Goal: Information Seeking & Learning: Learn about a topic

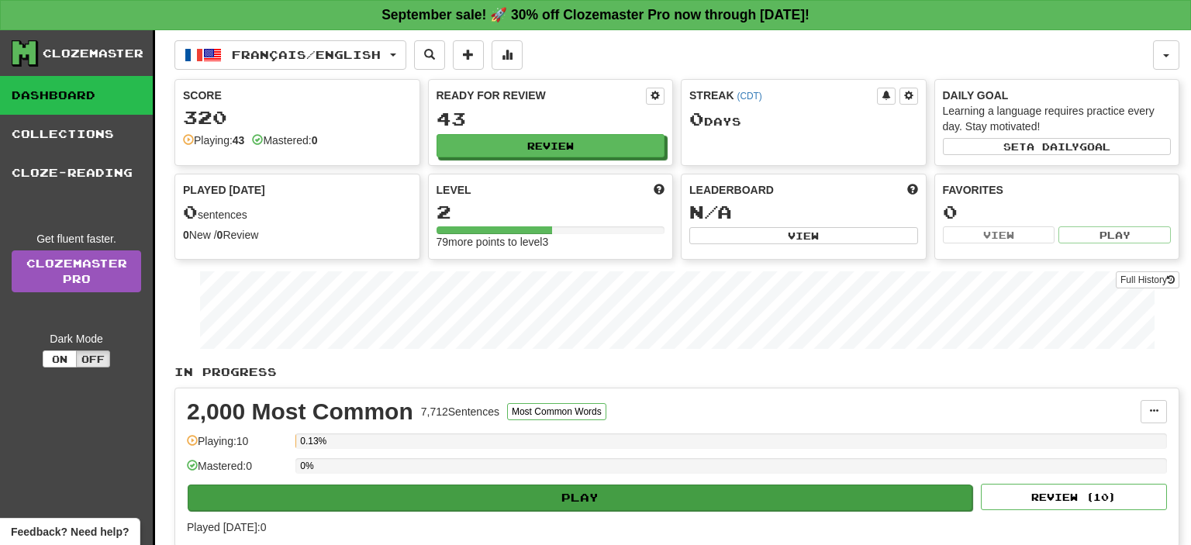
scroll to position [286, 0]
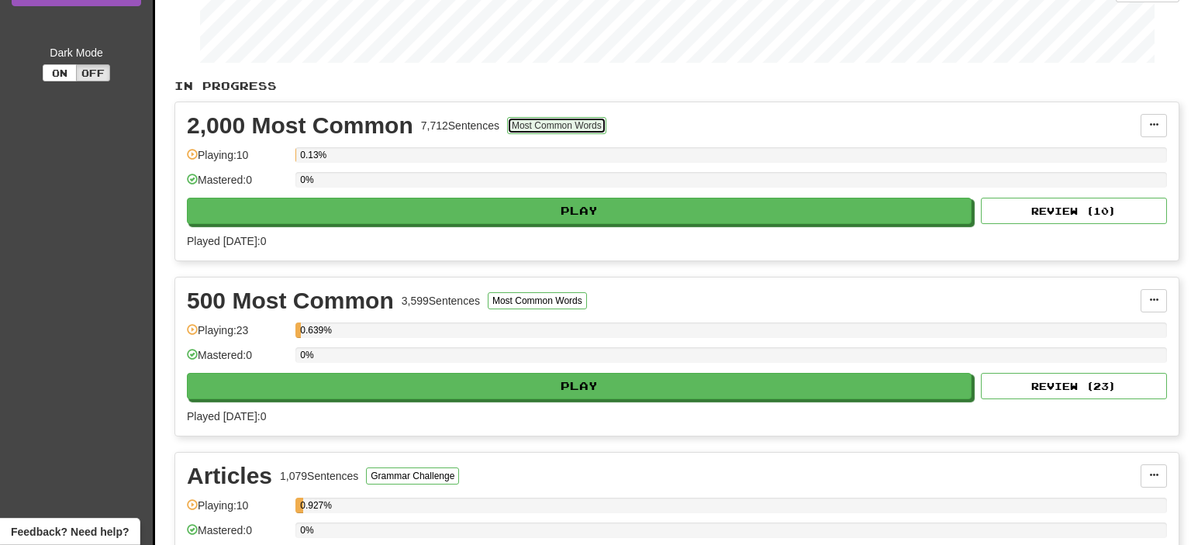
click at [574, 120] on button "Most Common Words" at bounding box center [556, 125] width 99 height 17
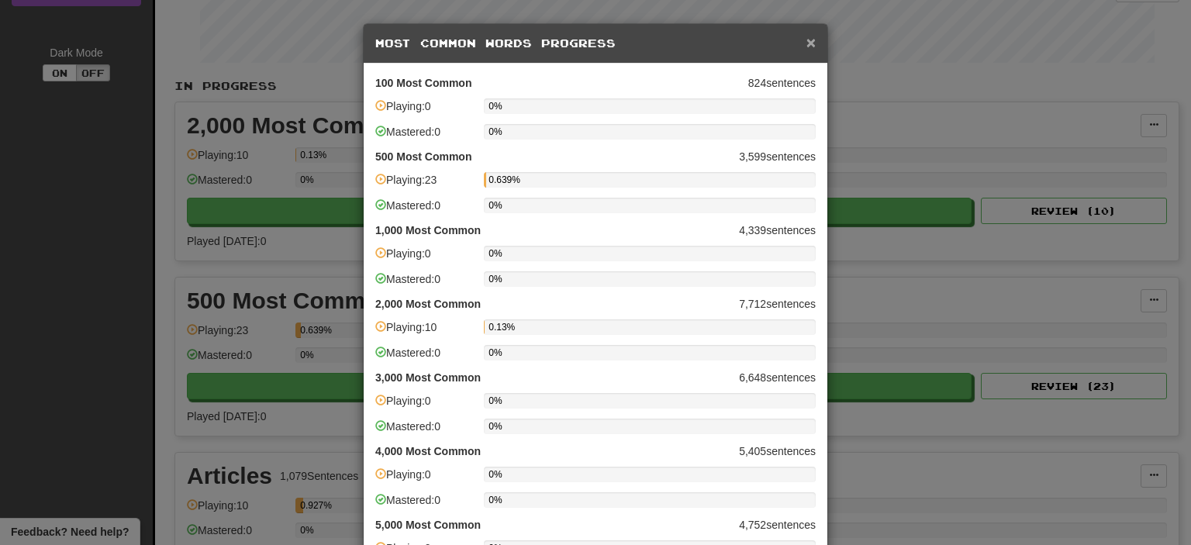
click at [815, 45] on span "×" at bounding box center [810, 42] width 9 height 18
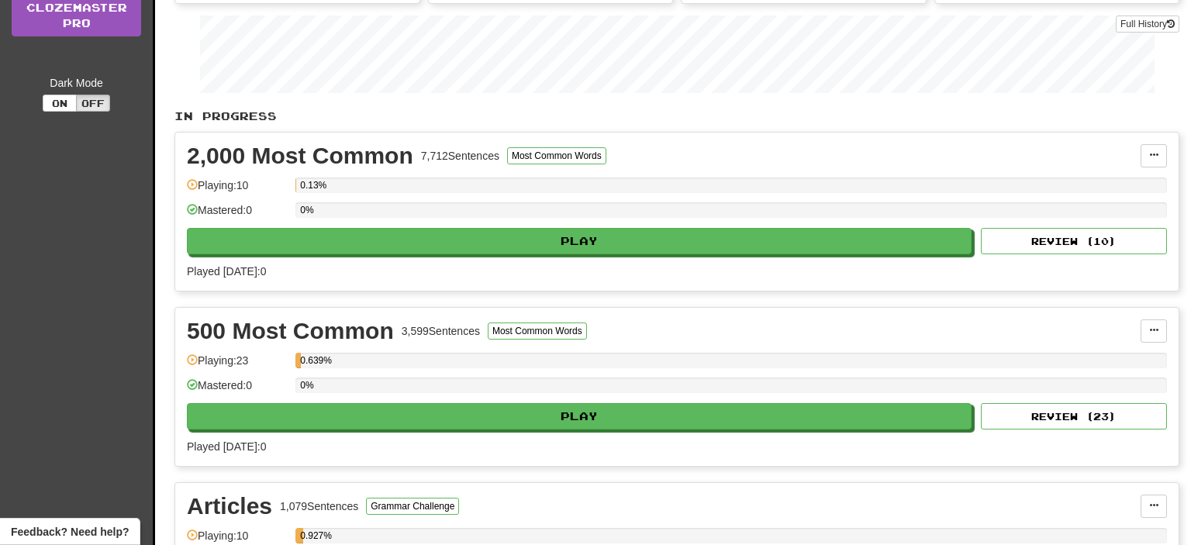
scroll to position [257, 0]
click at [1150, 155] on span at bounding box center [1153, 154] width 9 height 9
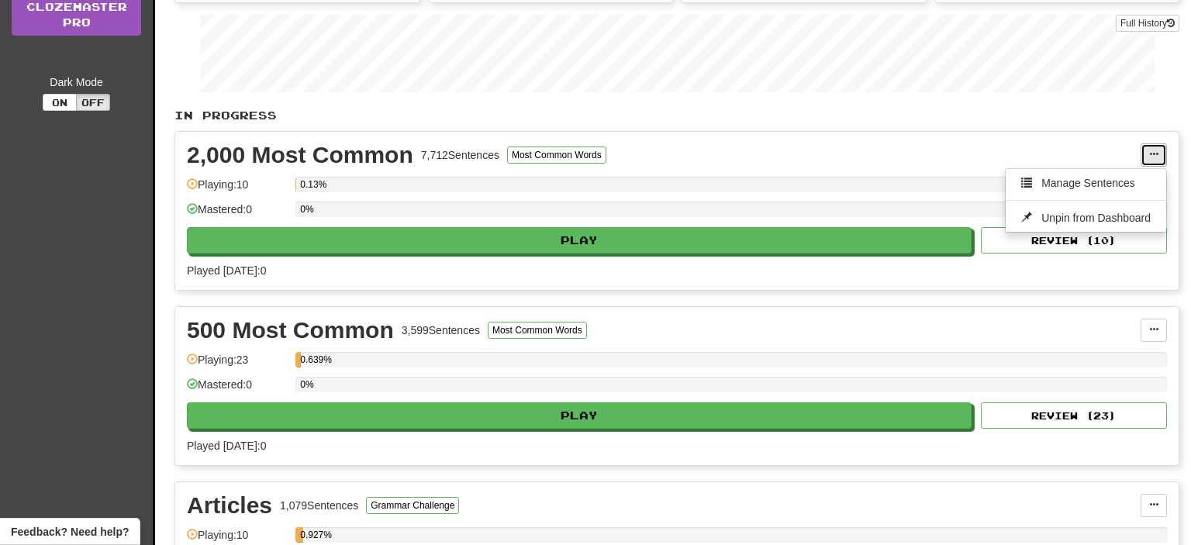
click at [1151, 154] on span at bounding box center [1153, 154] width 9 height 9
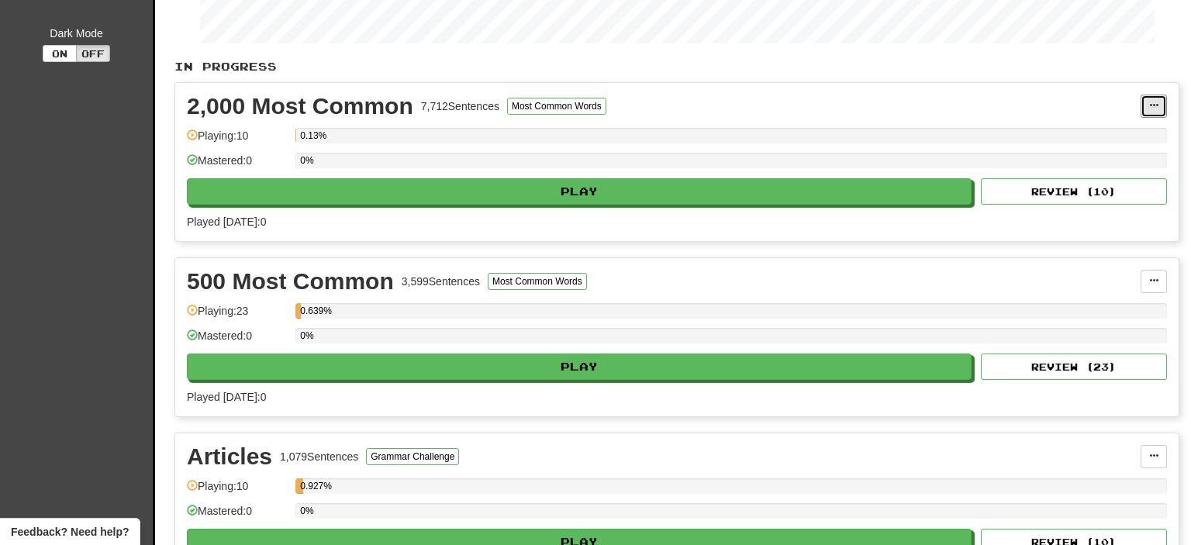
scroll to position [304, 0]
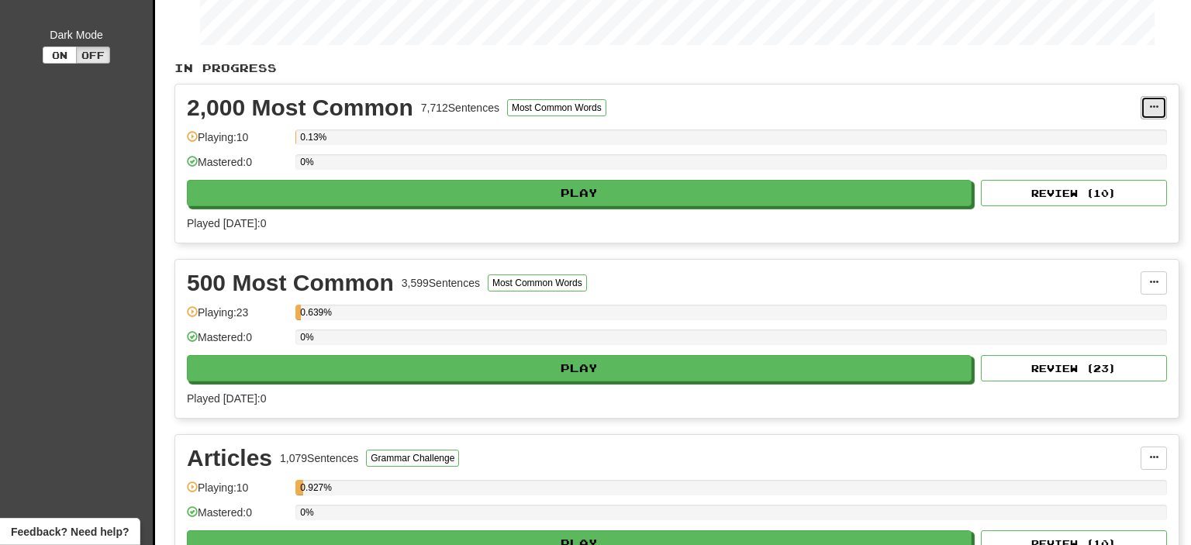
click at [1164, 107] on button at bounding box center [1153, 107] width 26 height 23
click at [1088, 136] on span "Manage Sentences" at bounding box center [1088, 135] width 94 height 12
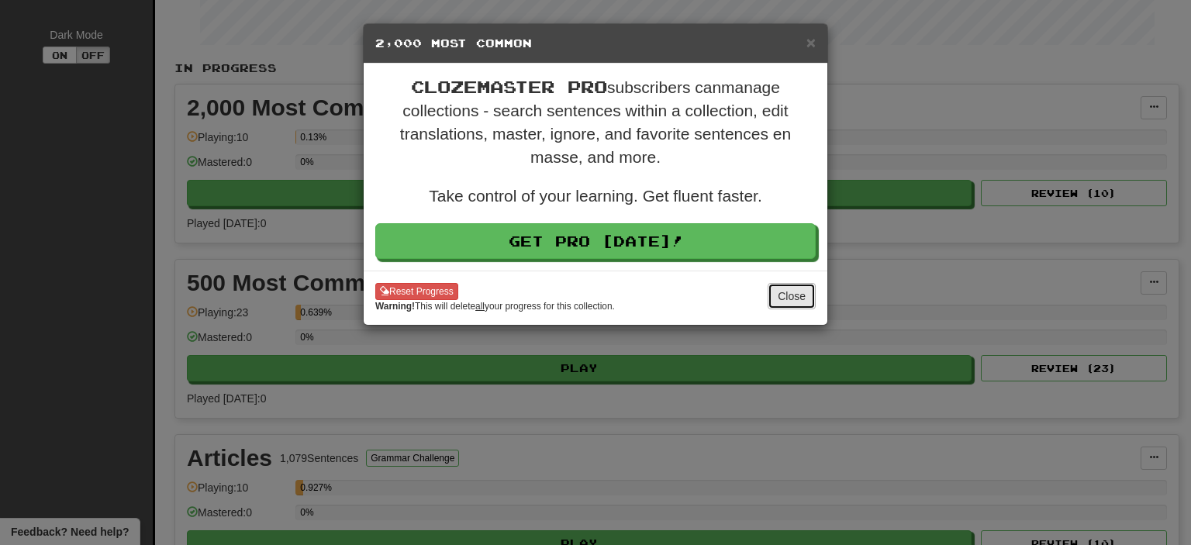
click at [798, 295] on button "Close" at bounding box center [791, 296] width 48 height 26
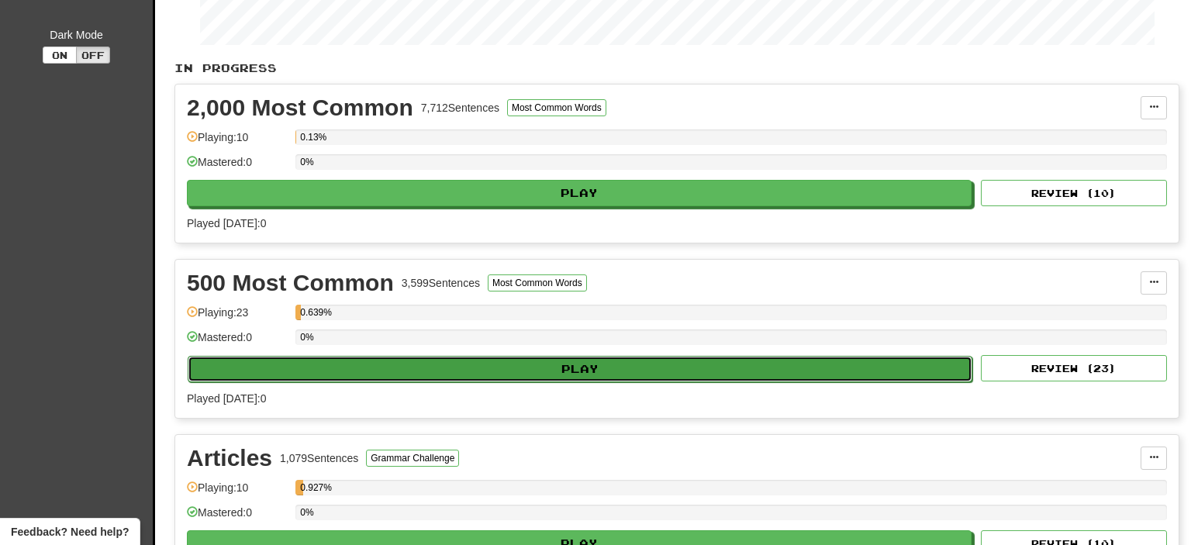
click at [554, 361] on button "Play" at bounding box center [580, 369] width 785 height 26
select select "**"
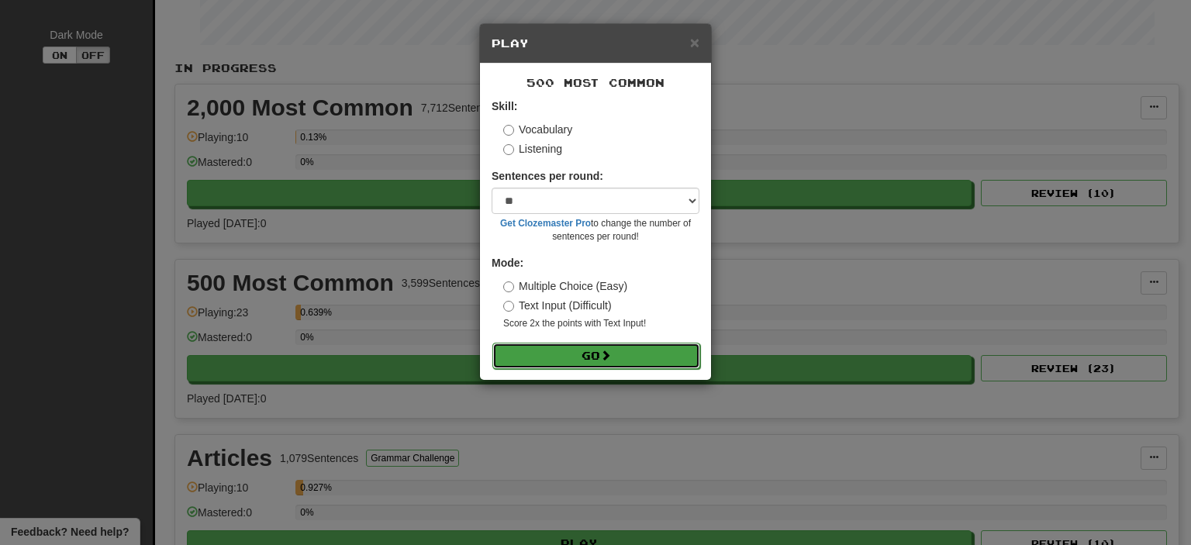
click at [567, 355] on button "Go" at bounding box center [596, 356] width 208 height 26
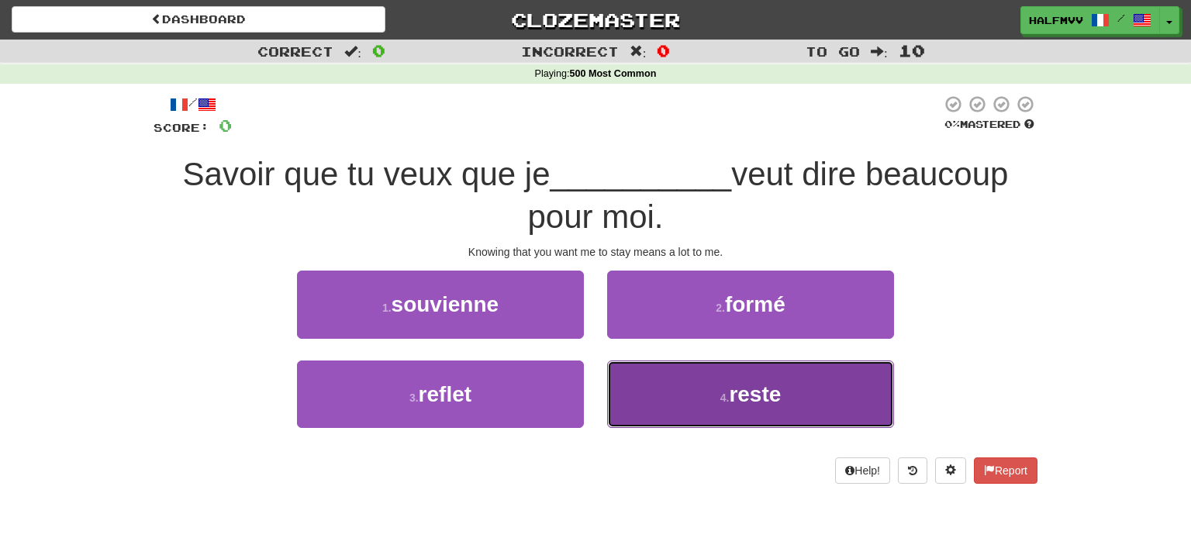
click at [733, 397] on span "reste" at bounding box center [755, 394] width 52 height 24
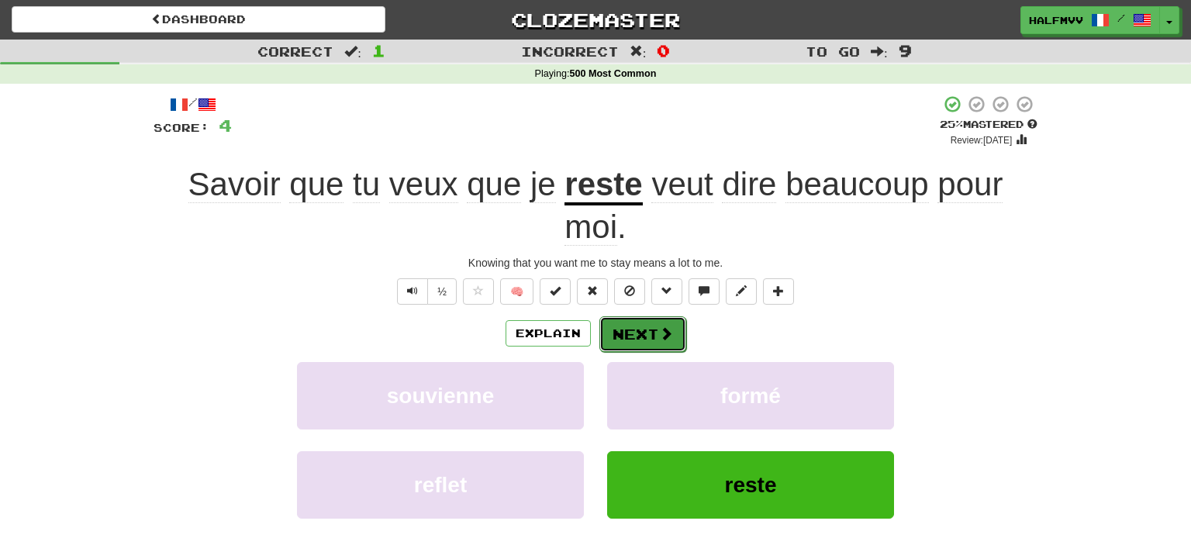
click at [655, 334] on button "Next" at bounding box center [642, 334] width 87 height 36
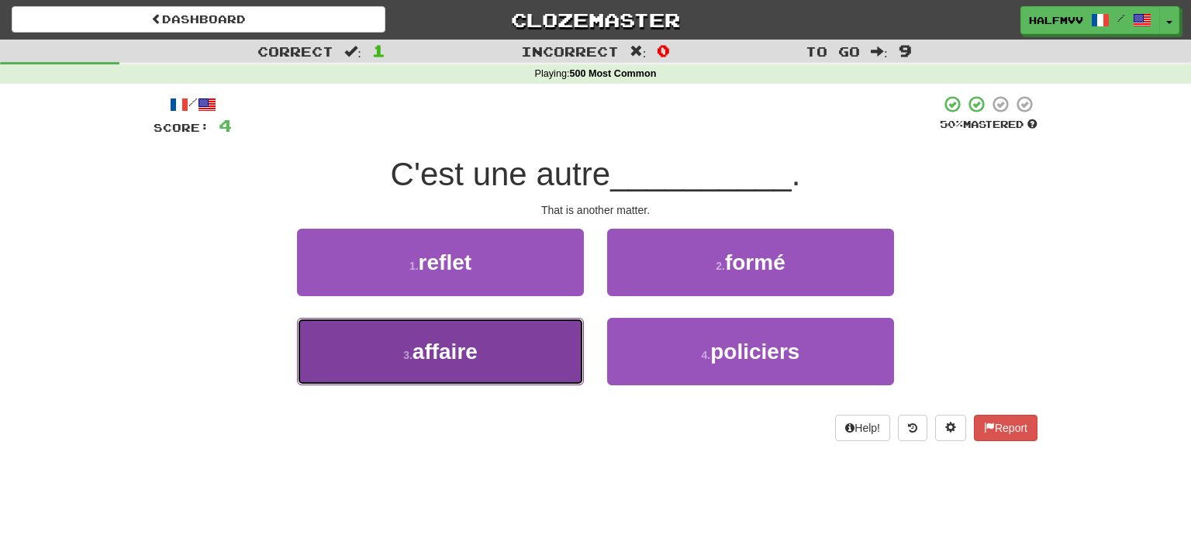
click at [514, 360] on button "3 . affaire" at bounding box center [440, 351] width 287 height 67
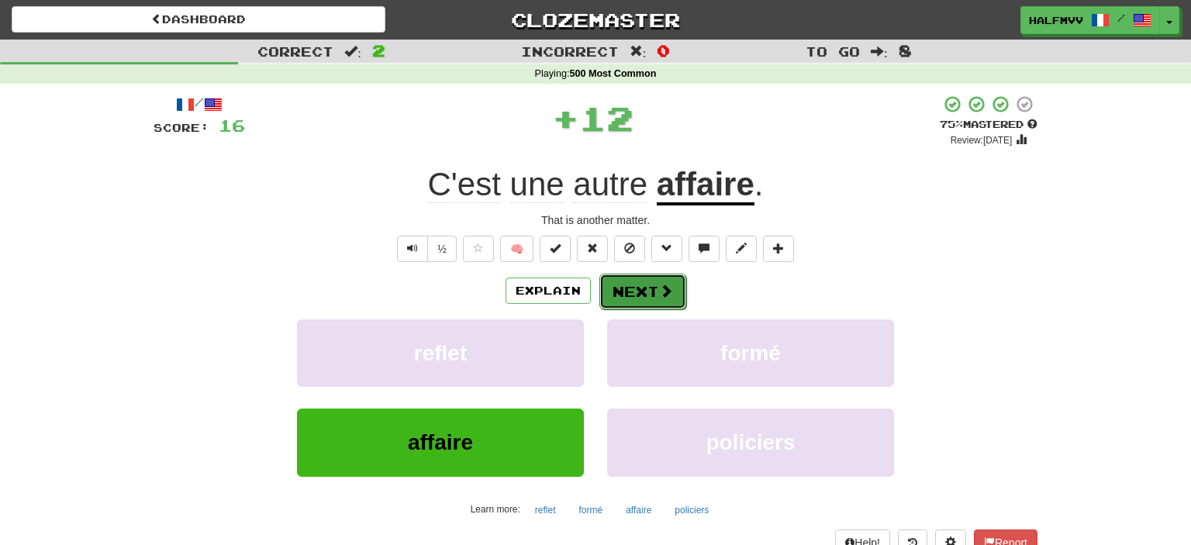
click at [659, 295] on span at bounding box center [666, 291] width 14 height 14
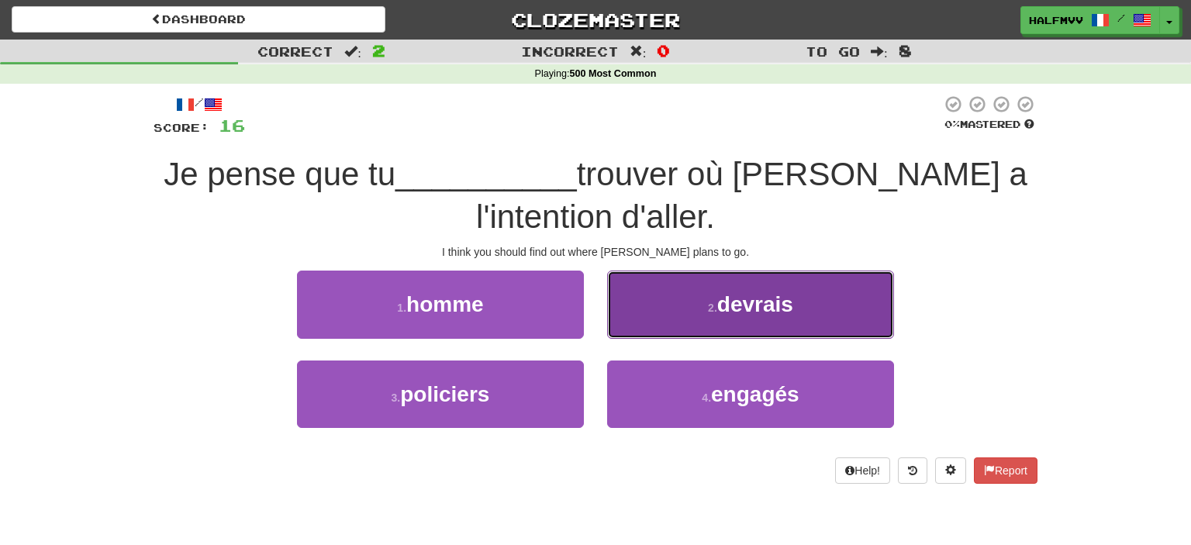
click at [736, 316] on span "devrais" at bounding box center [755, 304] width 76 height 24
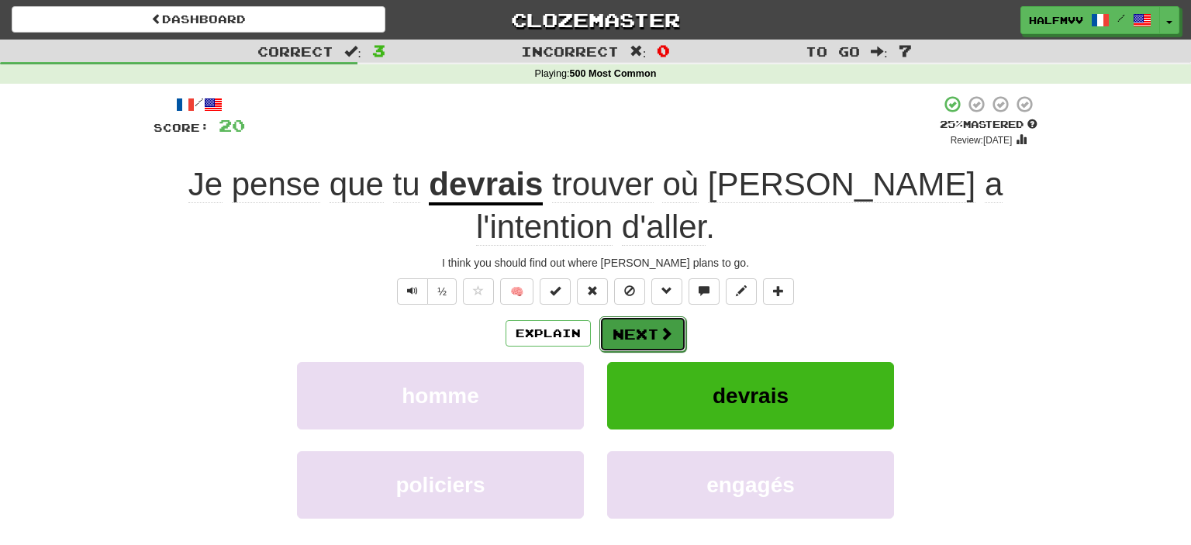
click at [636, 316] on button "Next" at bounding box center [642, 334] width 87 height 36
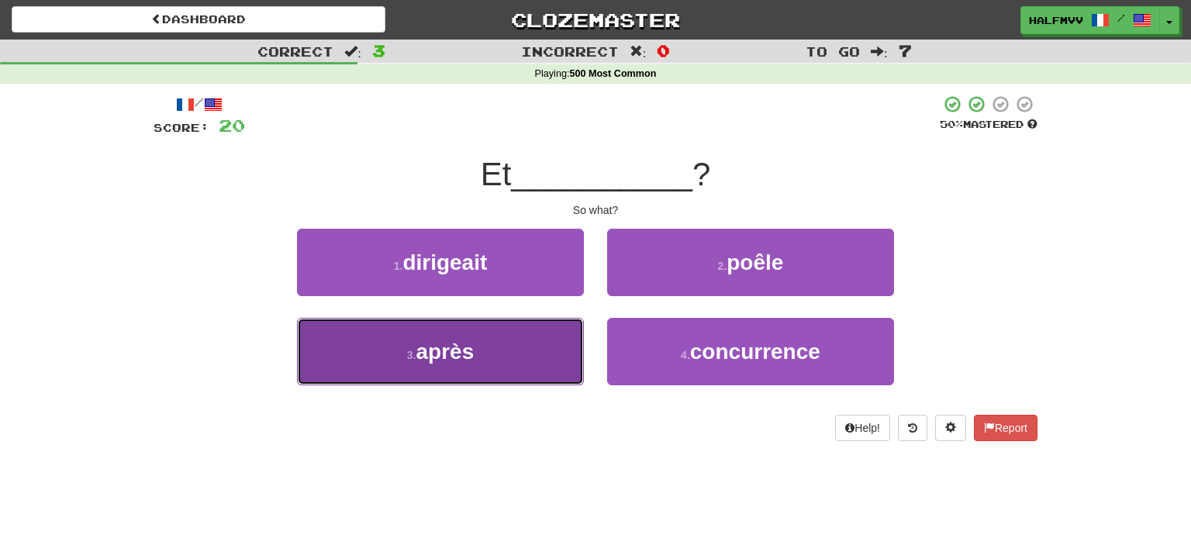
click at [501, 347] on button "3 . après" at bounding box center [440, 351] width 287 height 67
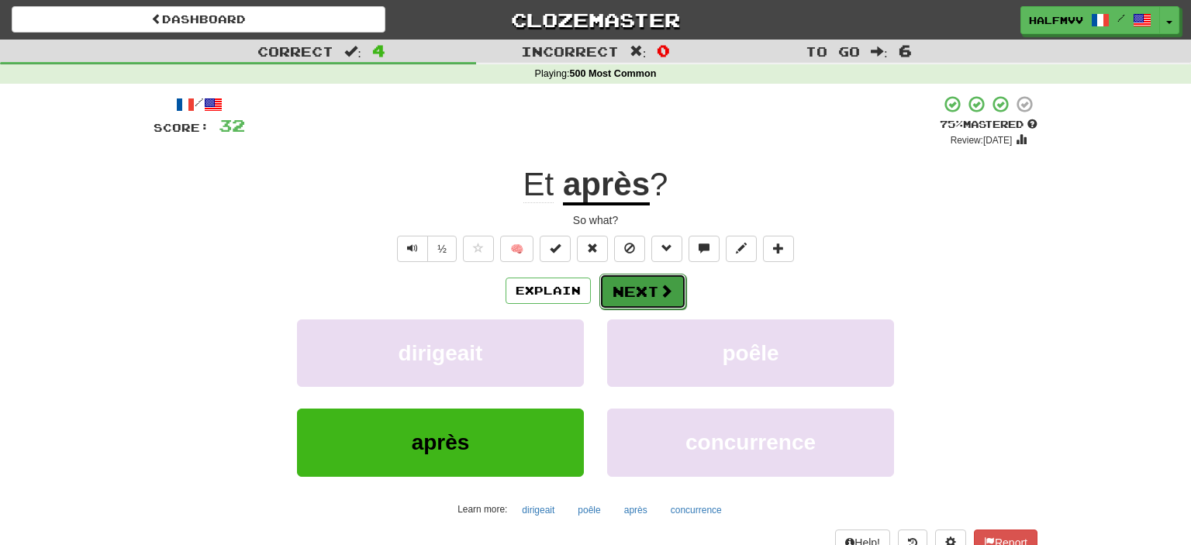
click at [630, 299] on button "Next" at bounding box center [642, 292] width 87 height 36
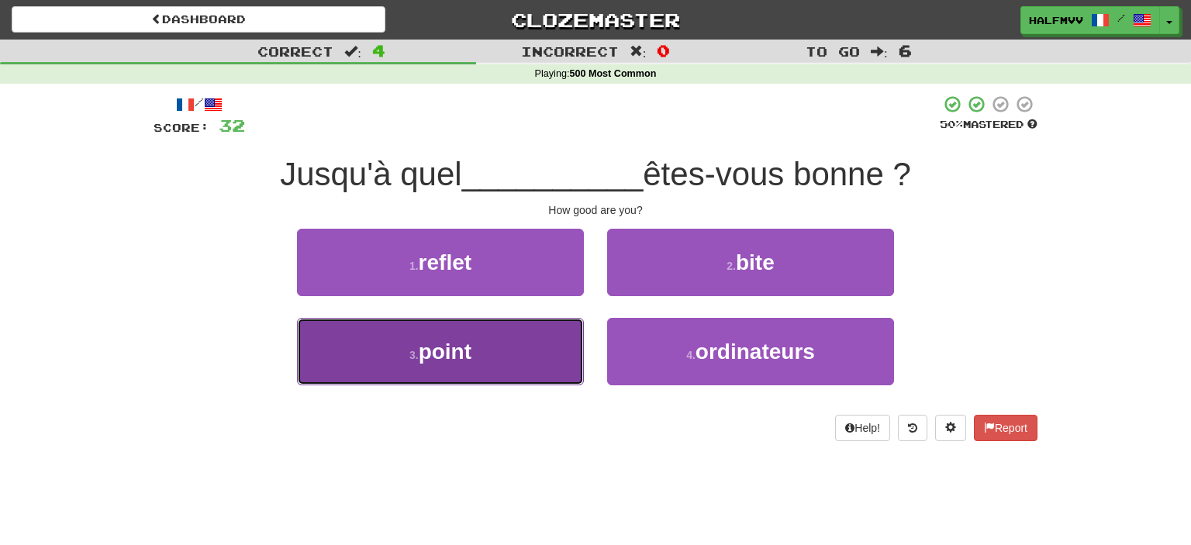
click at [465, 354] on span "point" at bounding box center [445, 352] width 53 height 24
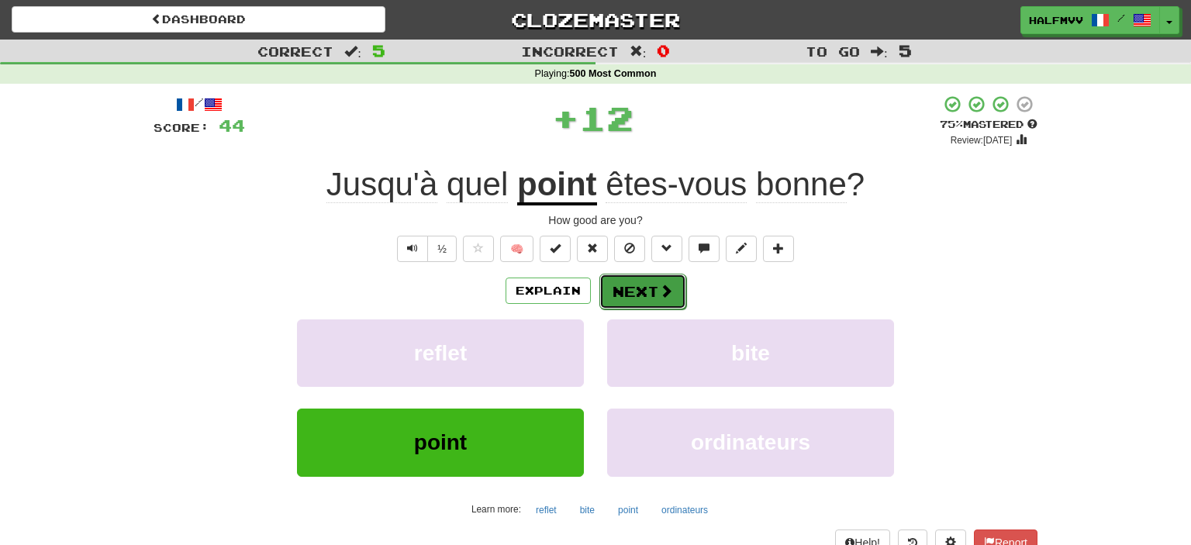
click at [637, 296] on button "Next" at bounding box center [642, 292] width 87 height 36
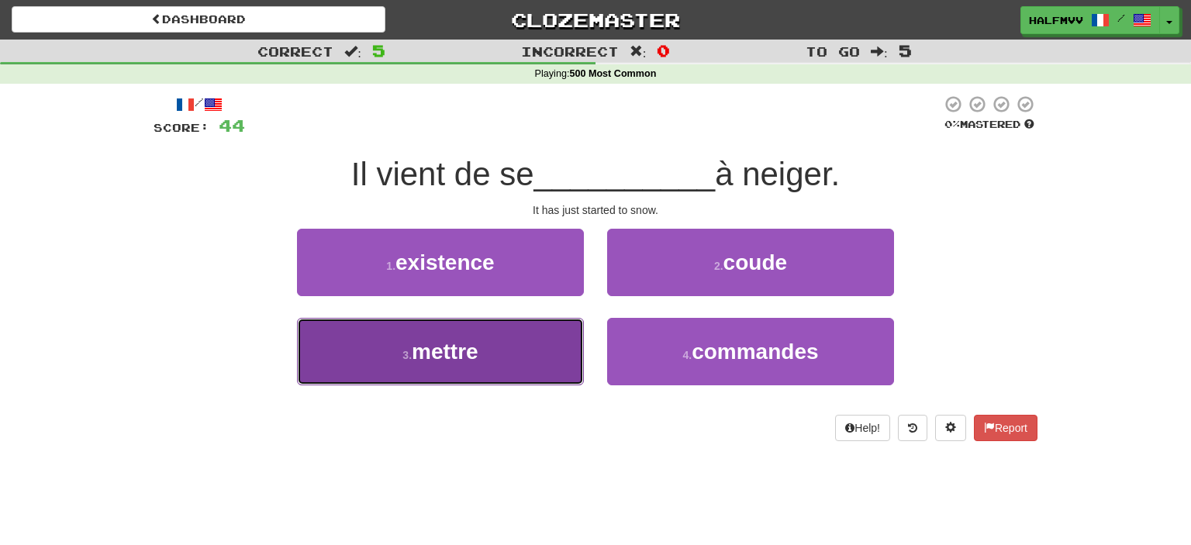
click at [513, 382] on button "3 . mettre" at bounding box center [440, 351] width 287 height 67
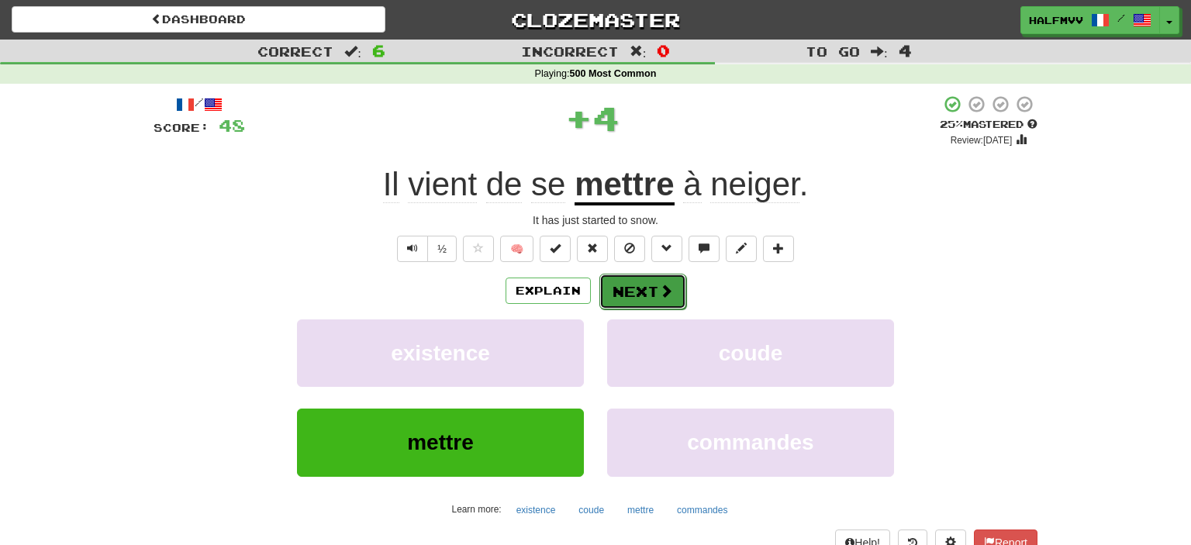
click at [650, 296] on button "Next" at bounding box center [642, 292] width 87 height 36
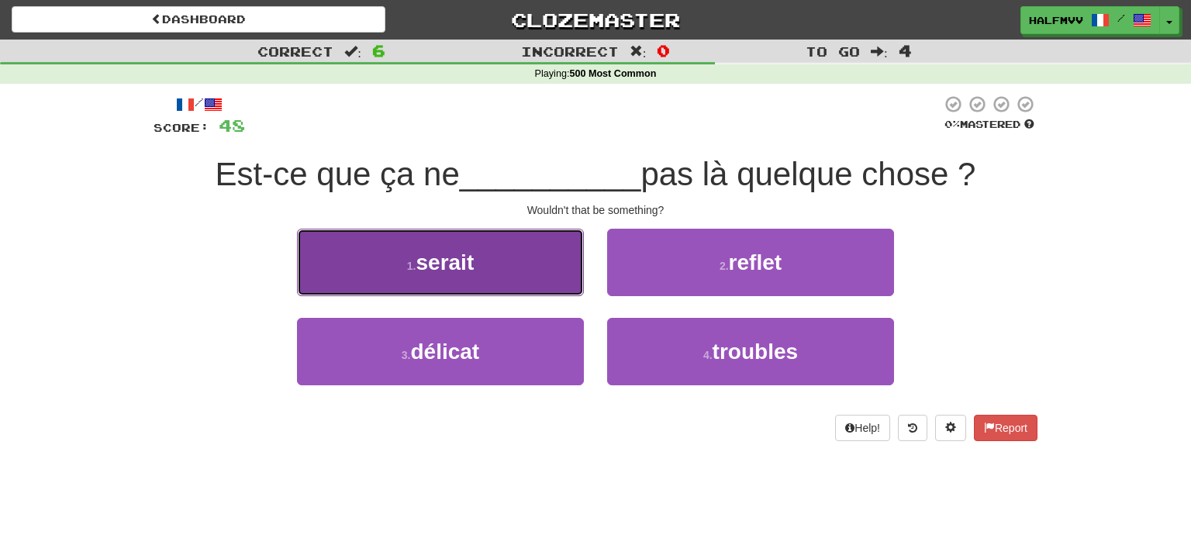
click at [526, 246] on button "1 . serait" at bounding box center [440, 262] width 287 height 67
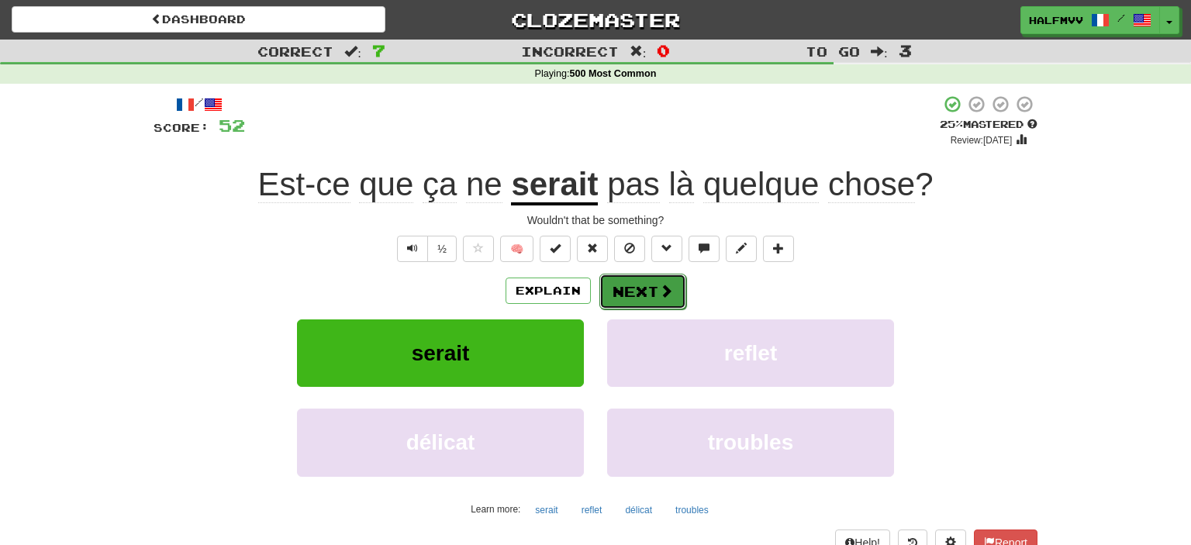
click at [646, 292] on button "Next" at bounding box center [642, 292] width 87 height 36
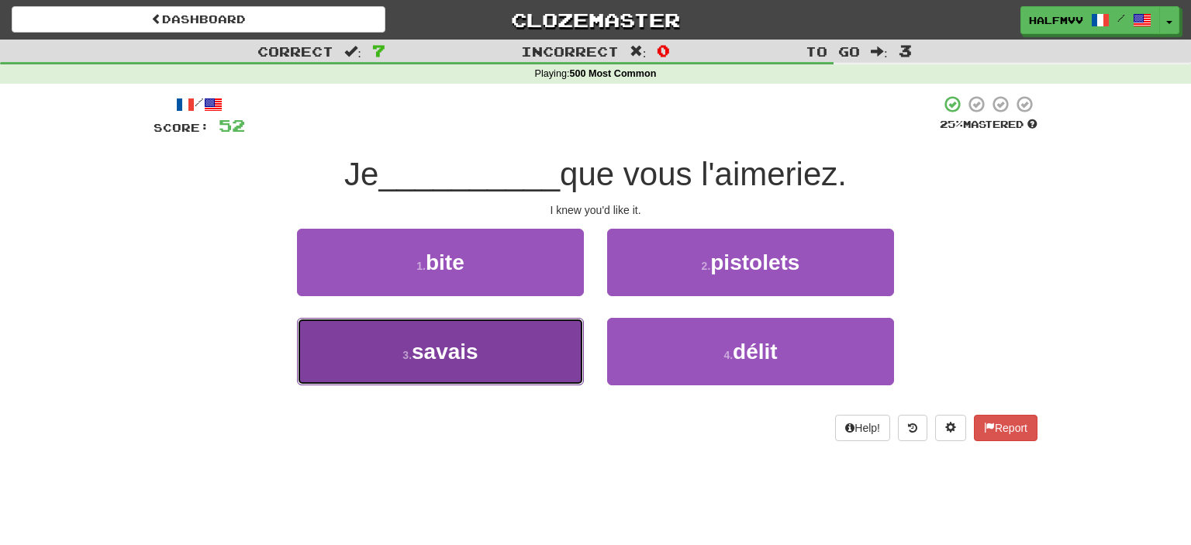
click at [496, 363] on button "3 . savais" at bounding box center [440, 351] width 287 height 67
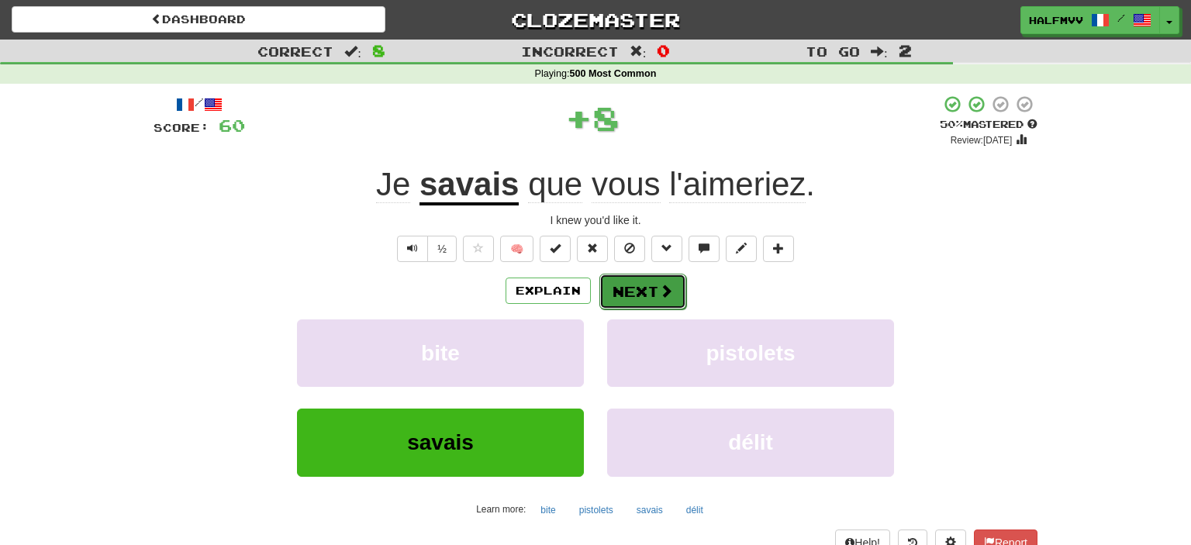
click at [654, 298] on button "Next" at bounding box center [642, 292] width 87 height 36
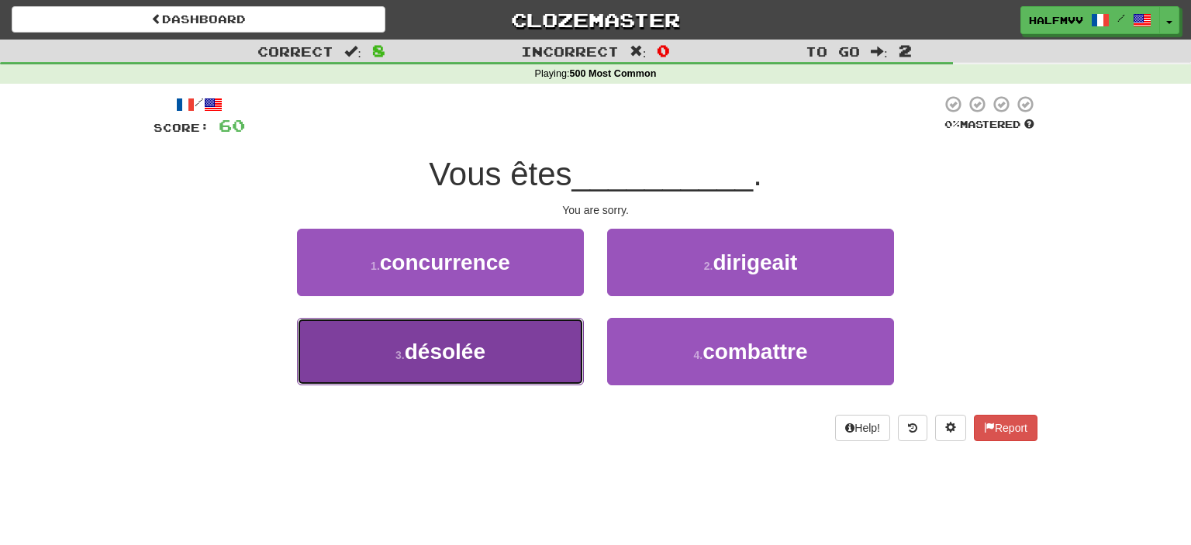
click at [514, 374] on button "3 . désolée" at bounding box center [440, 351] width 287 height 67
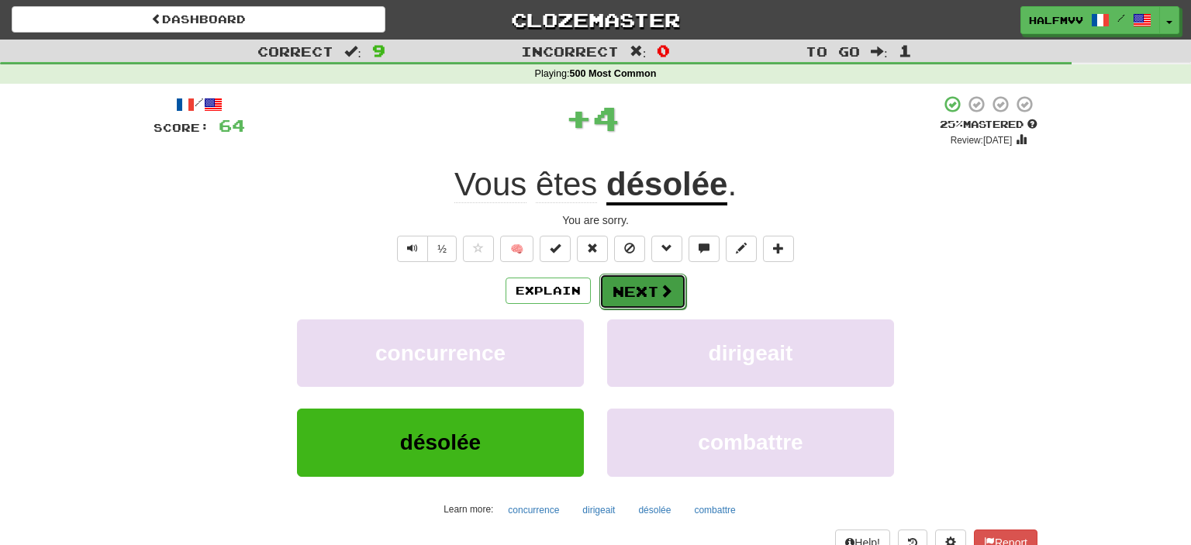
click at [634, 295] on button "Next" at bounding box center [642, 292] width 87 height 36
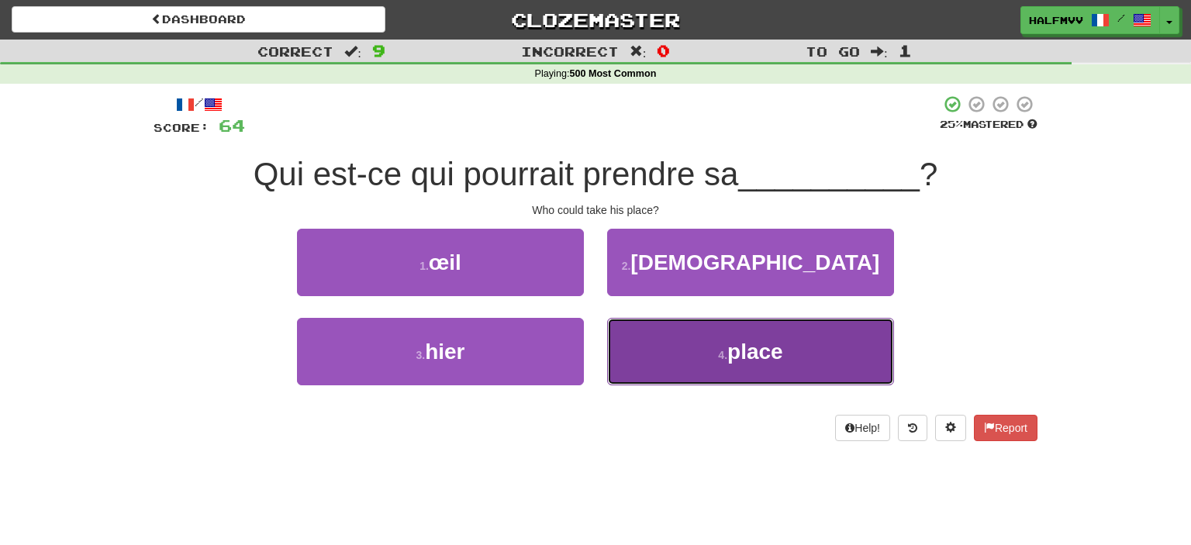
click at [687, 371] on button "4 . place" at bounding box center [750, 351] width 287 height 67
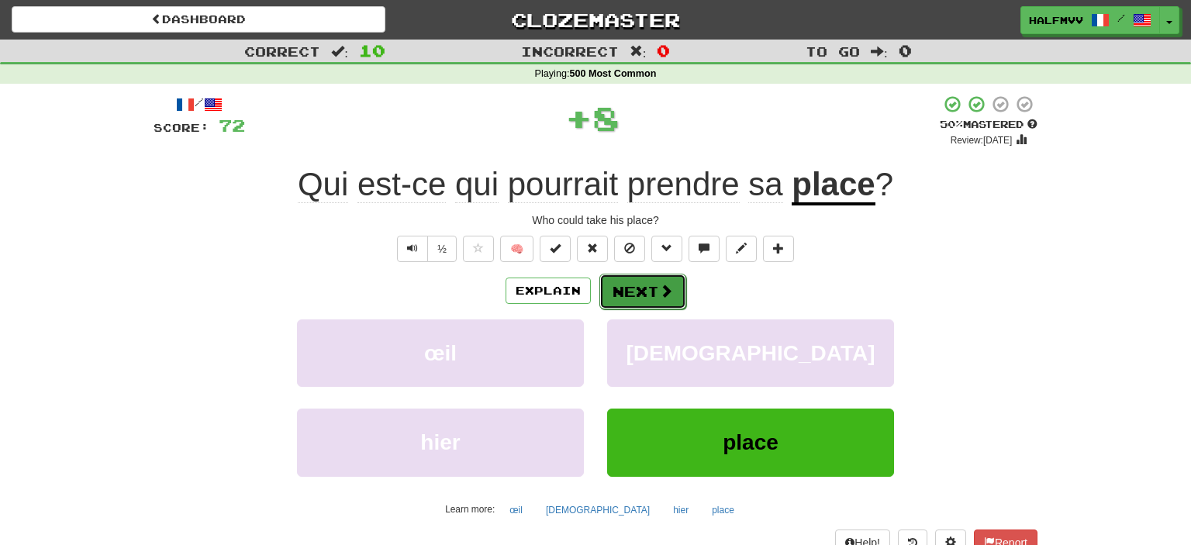
click at [635, 284] on button "Next" at bounding box center [642, 292] width 87 height 36
